Goal: Task Accomplishment & Management: Use online tool/utility

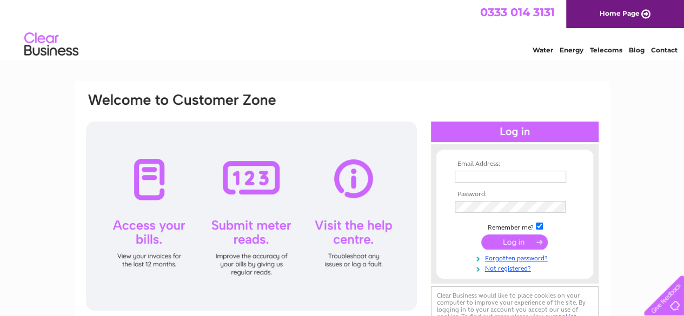
click at [471, 177] on input "text" at bounding box center [510, 177] width 111 height 12
type input "[EMAIL_ADDRESS][DOMAIN_NAME]"
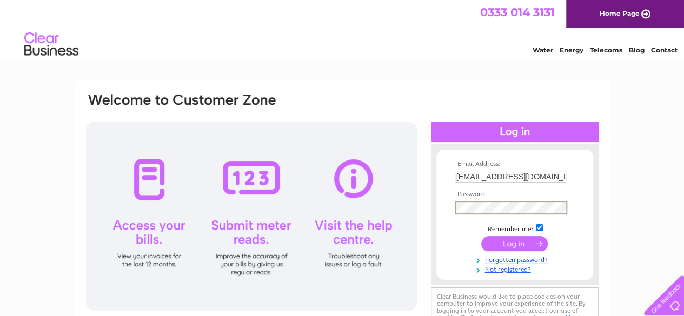
click at [524, 242] on input "submit" at bounding box center [514, 243] width 66 height 15
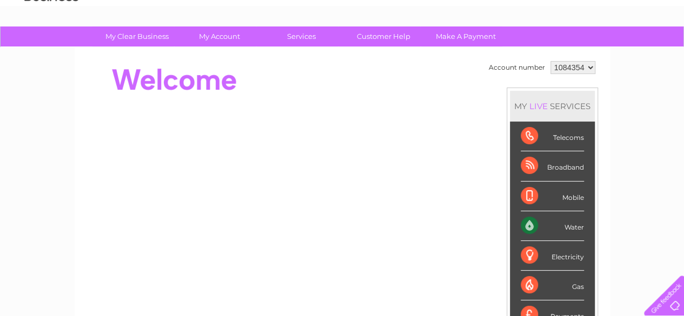
scroll to position [108, 0]
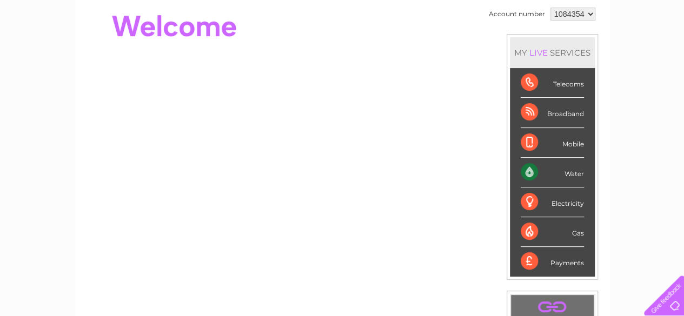
click at [569, 170] on div "Water" at bounding box center [552, 173] width 63 height 30
click at [533, 168] on div "Water" at bounding box center [552, 173] width 63 height 30
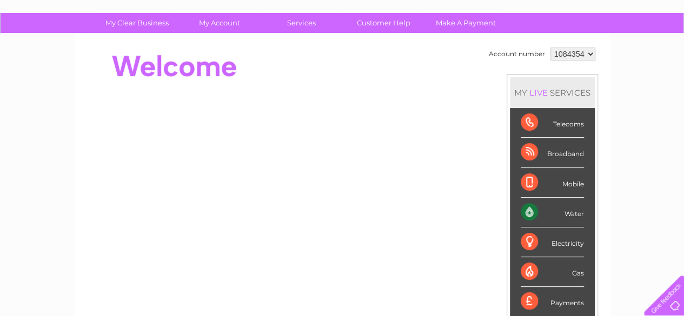
scroll to position [0, 0]
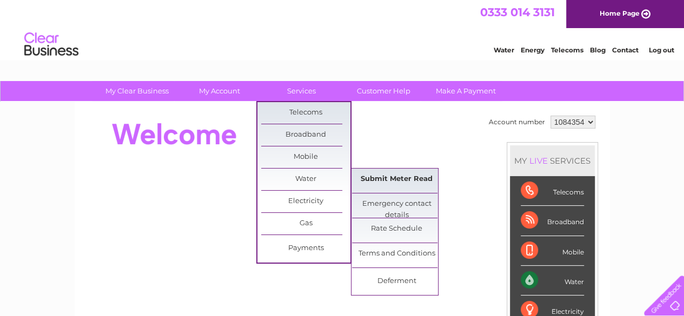
click at [384, 174] on link "Submit Meter Read" at bounding box center [396, 180] width 89 height 22
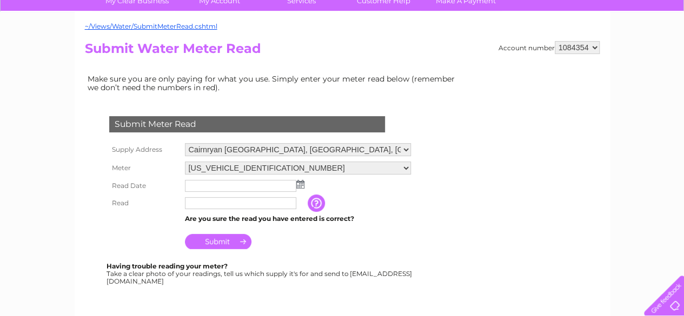
scroll to position [108, 0]
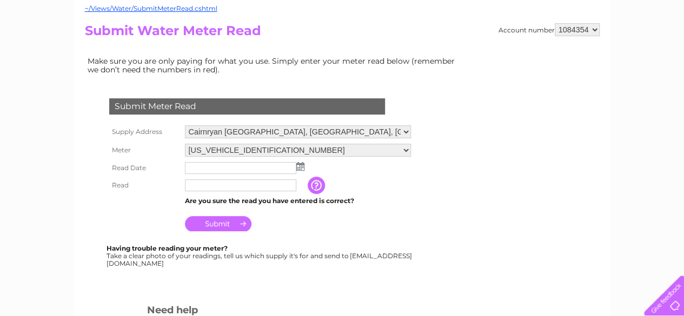
click at [297, 168] on img at bounding box center [300, 166] width 8 height 9
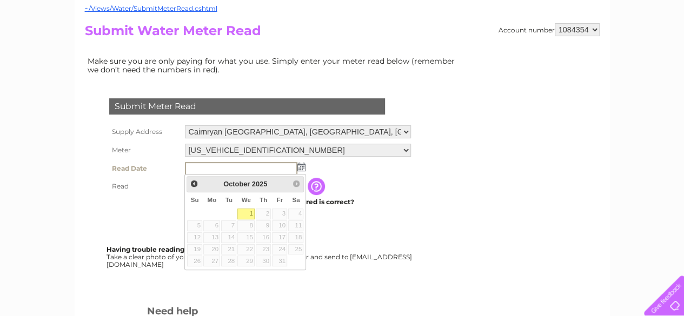
click at [251, 211] on link "1" at bounding box center [245, 214] width 17 height 11
type input "2025/10/01"
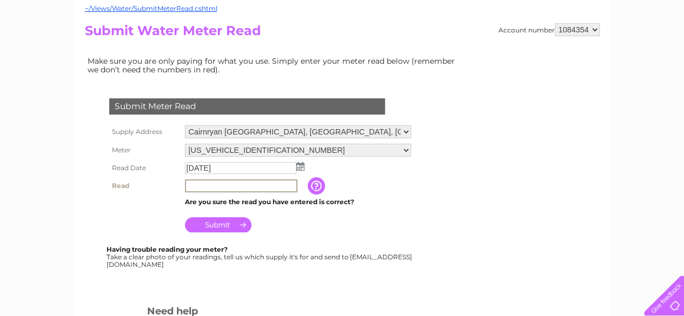
click at [238, 191] on input "text" at bounding box center [241, 185] width 112 height 13
type input "15683"
click at [229, 223] on input "Submit" at bounding box center [218, 223] width 66 height 15
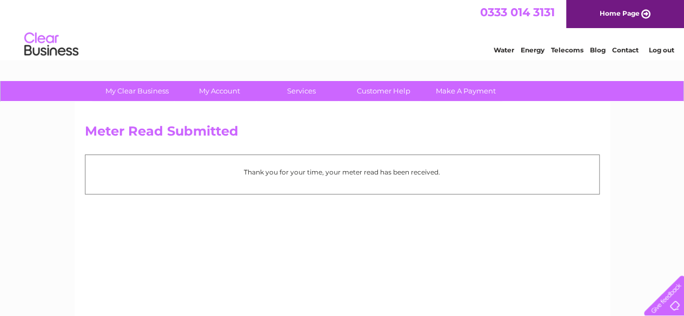
click at [657, 50] on link "Log out" at bounding box center [660, 50] width 25 height 8
